Goal: Task Accomplishment & Management: Use online tool/utility

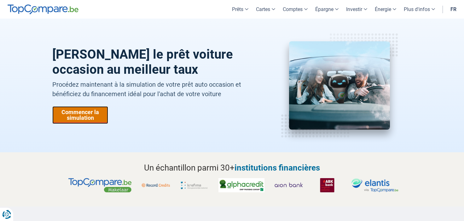
click at [81, 120] on link "Commencer la simulation" at bounding box center [80, 115] width 56 height 18
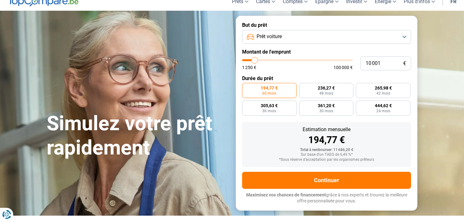
scroll to position [23, 0]
click at [384, 65] on input "10 001" at bounding box center [385, 63] width 51 height 14
type input "1 000"
type input "1250"
type input "100"
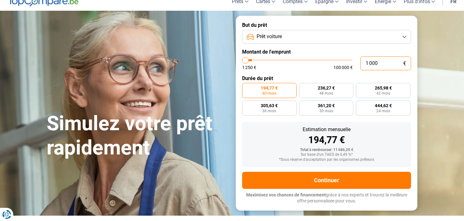
type input "1250"
type input "10"
type input "1250"
type input "1"
type input "1250"
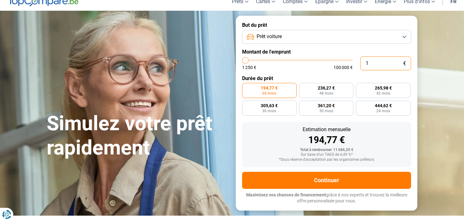
type input "14"
type input "1250"
type input "140"
type input "1250"
type input "1 400"
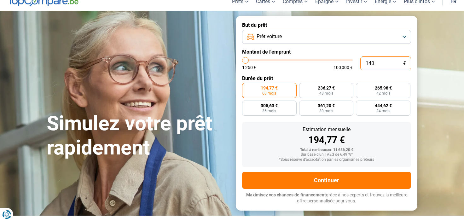
type input "1500"
type input "14 000"
type input "14000"
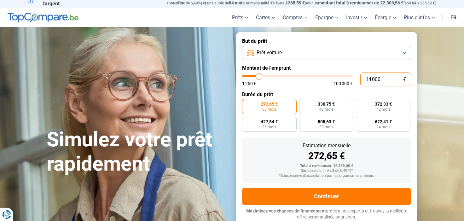
scroll to position [6, 0]
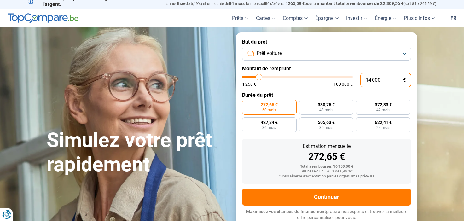
type input "14 000"
click at [424, 174] on section "Simulez votre prêt rapidement Simulez votre prêt rapidement But du prêt Prêt vo…" at bounding box center [232, 129] width 464 height 205
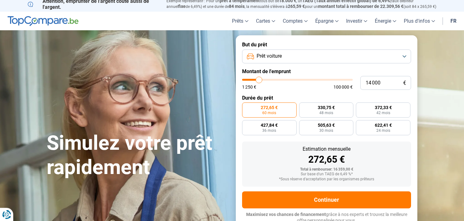
scroll to position [0, 0]
